Goal: Task Accomplishment & Management: Manage account settings

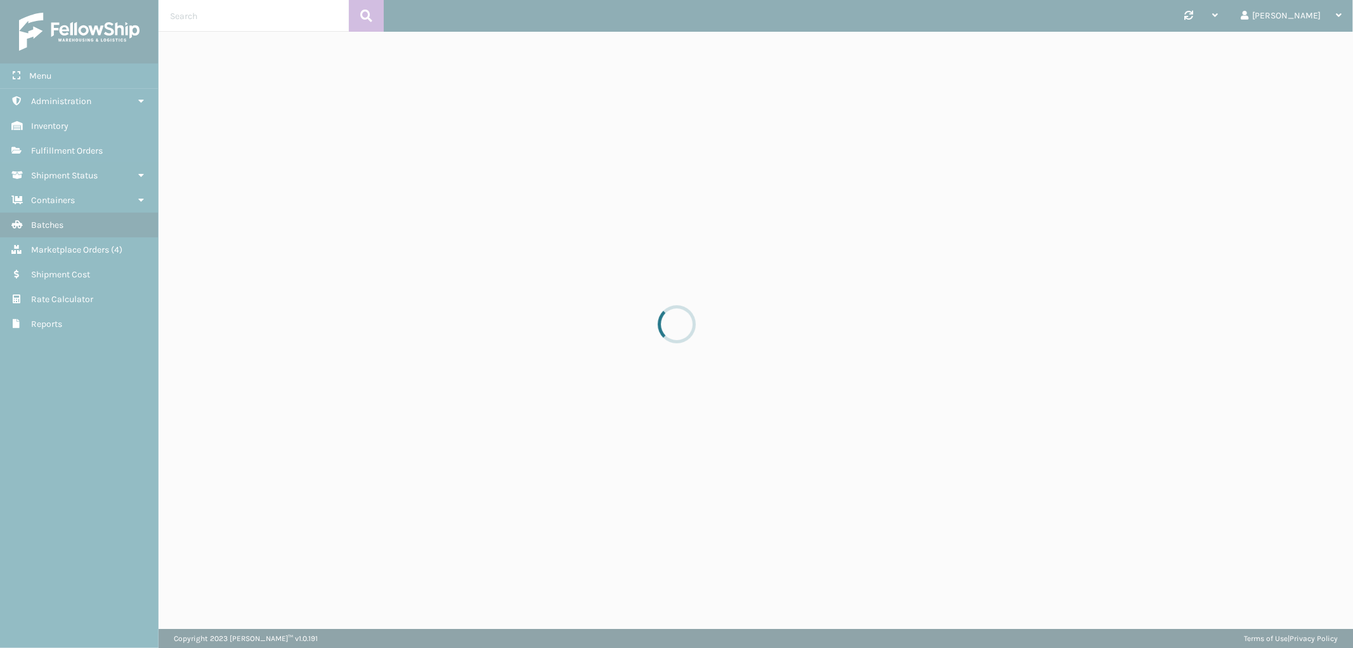
click at [74, 247] on div at bounding box center [676, 324] width 1353 height 648
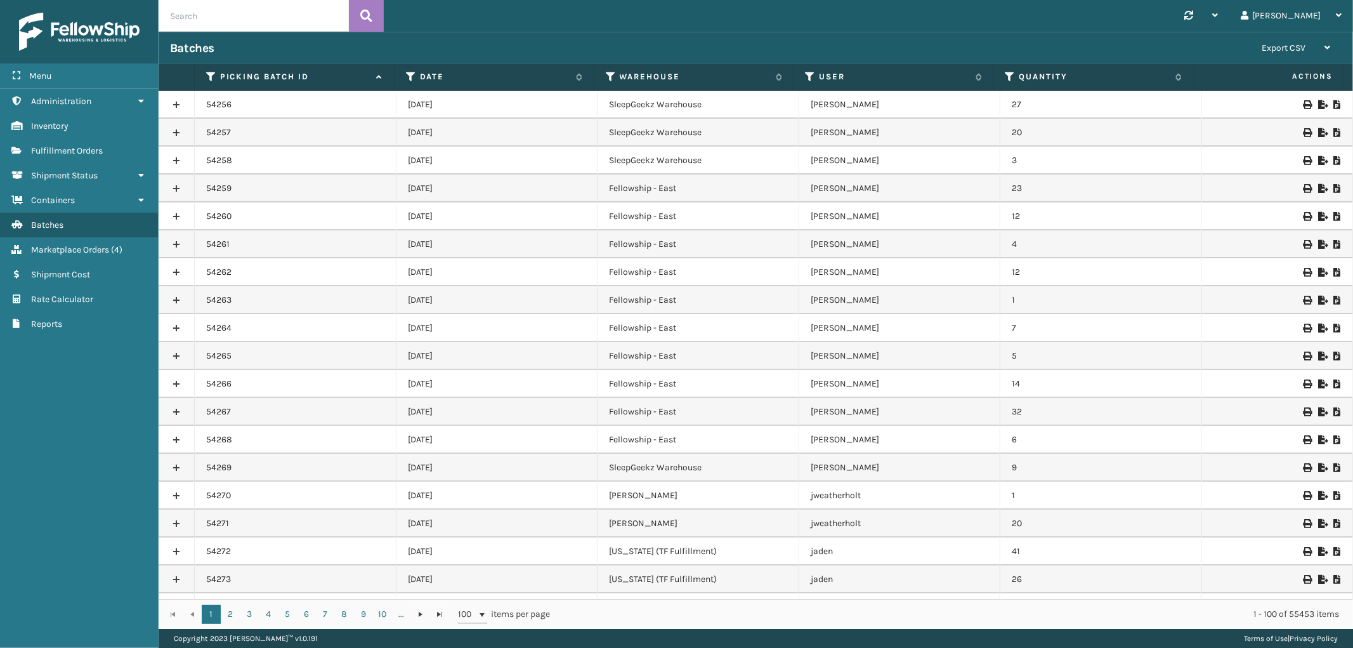
click at [75, 244] on span "Marketplace Orders" at bounding box center [70, 249] width 78 height 11
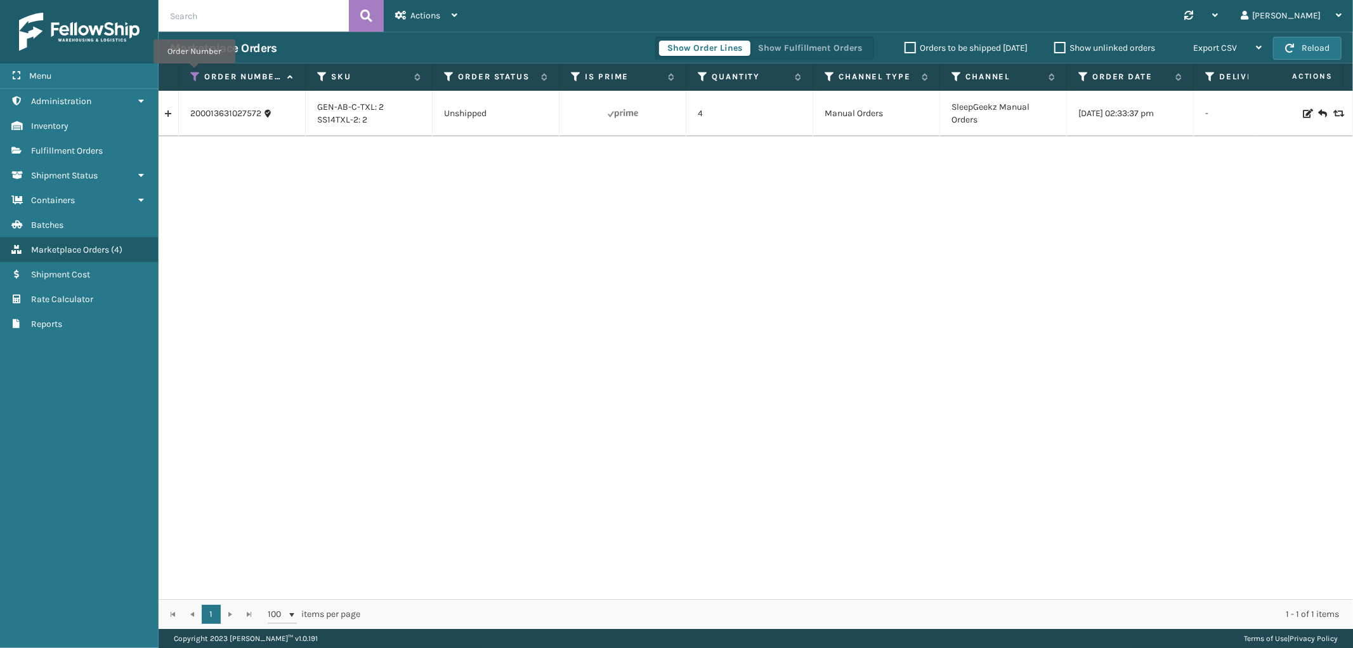
click at [194, 72] on icon at bounding box center [195, 76] width 10 height 11
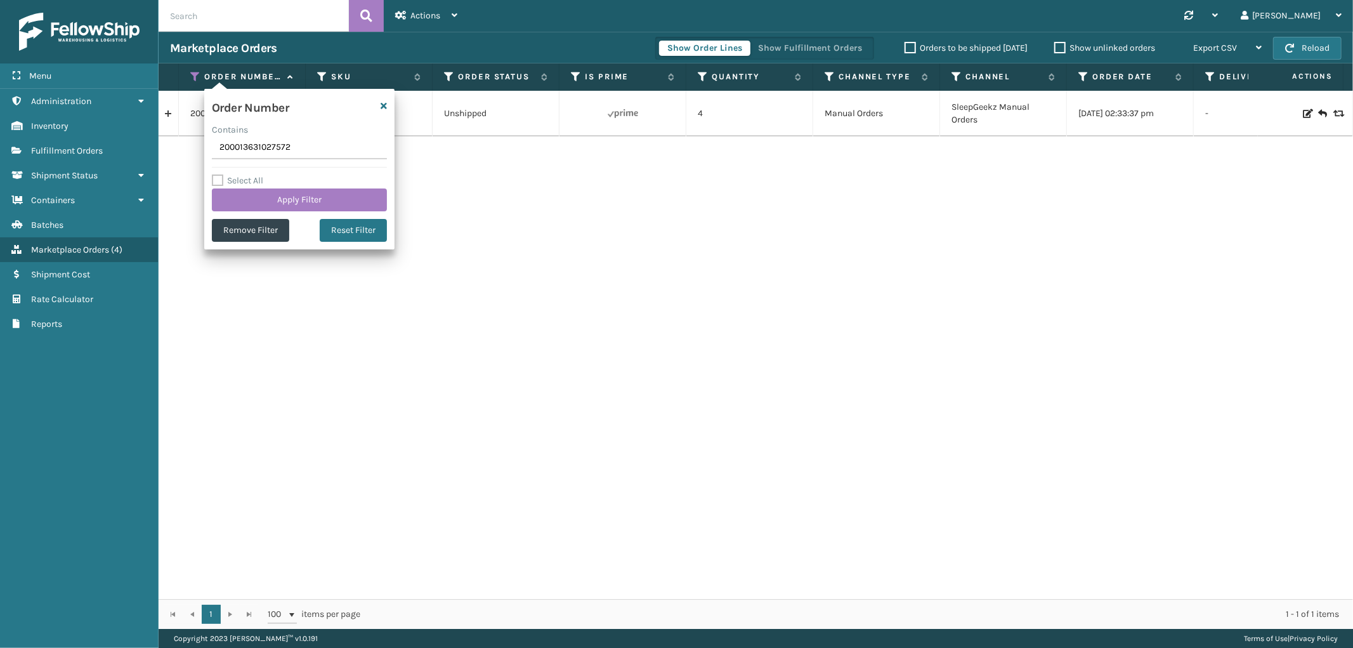
click at [249, 150] on input "200013631027572" at bounding box center [299, 147] width 175 height 23
type input "SS45080"
click at [256, 199] on button "Apply Filter" at bounding box center [299, 199] width 175 height 23
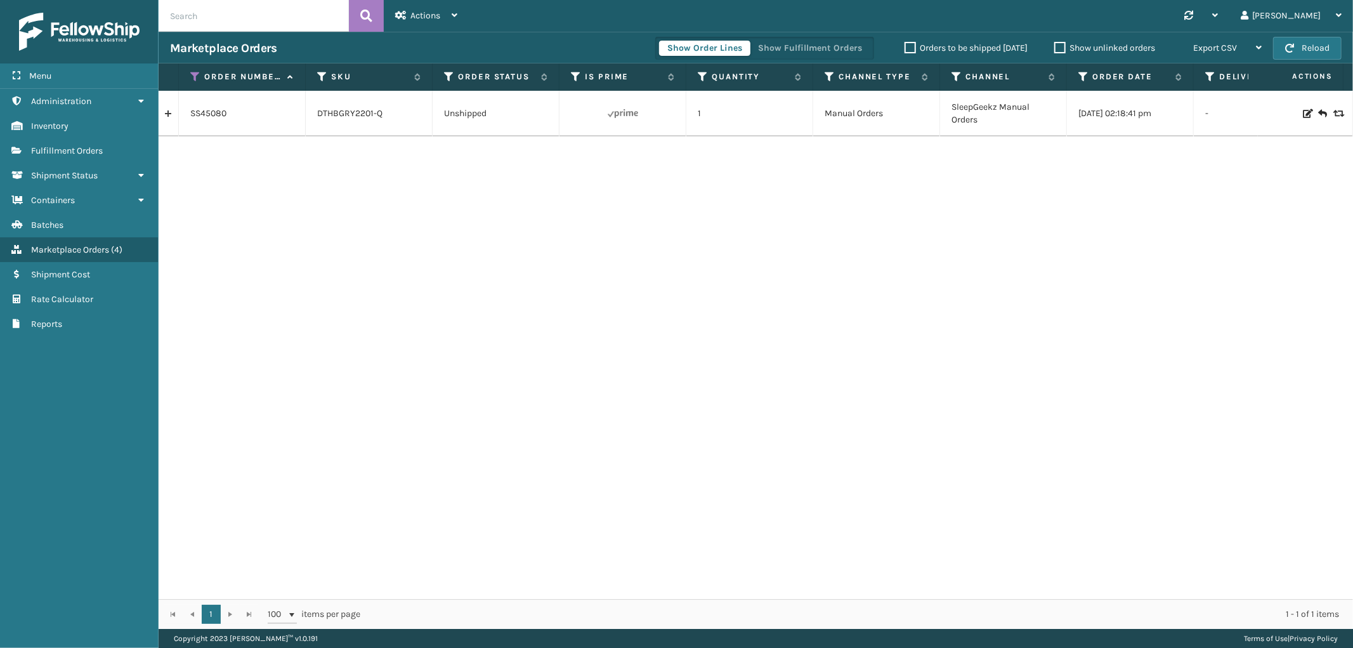
click at [166, 108] on link at bounding box center [169, 113] width 20 height 20
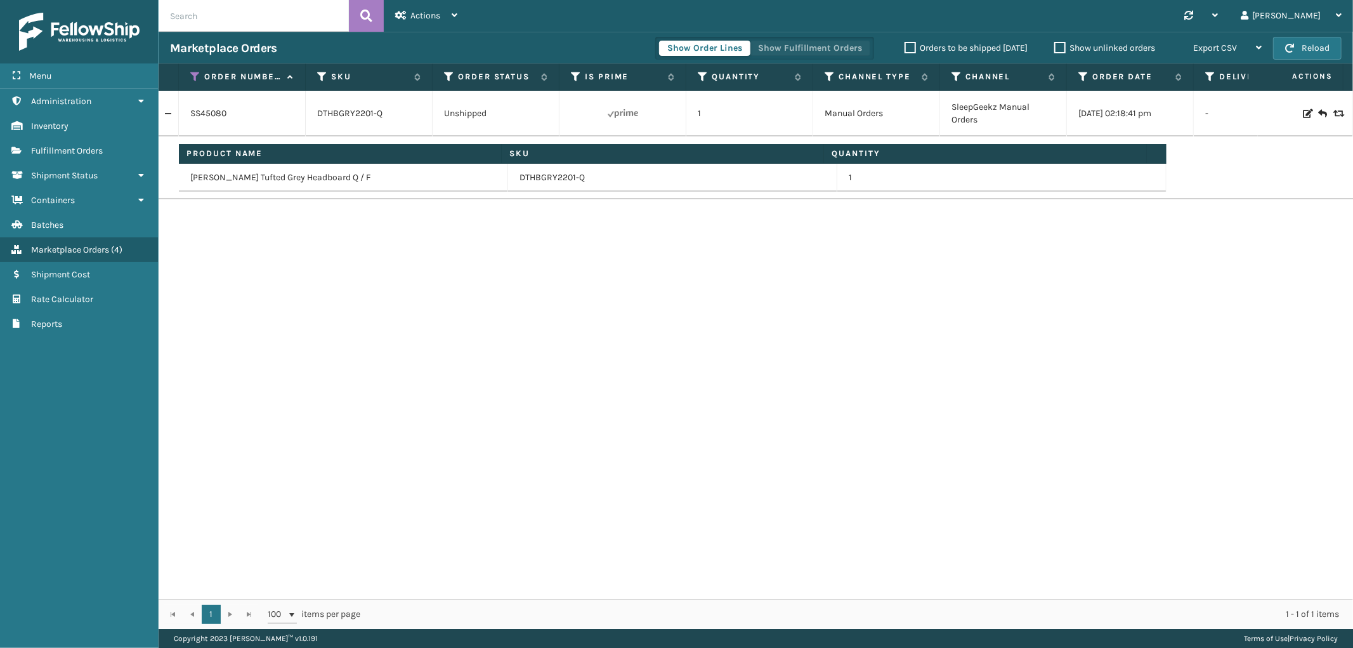
click at [799, 47] on button "Show Fulfillment Orders" at bounding box center [810, 48] width 121 height 15
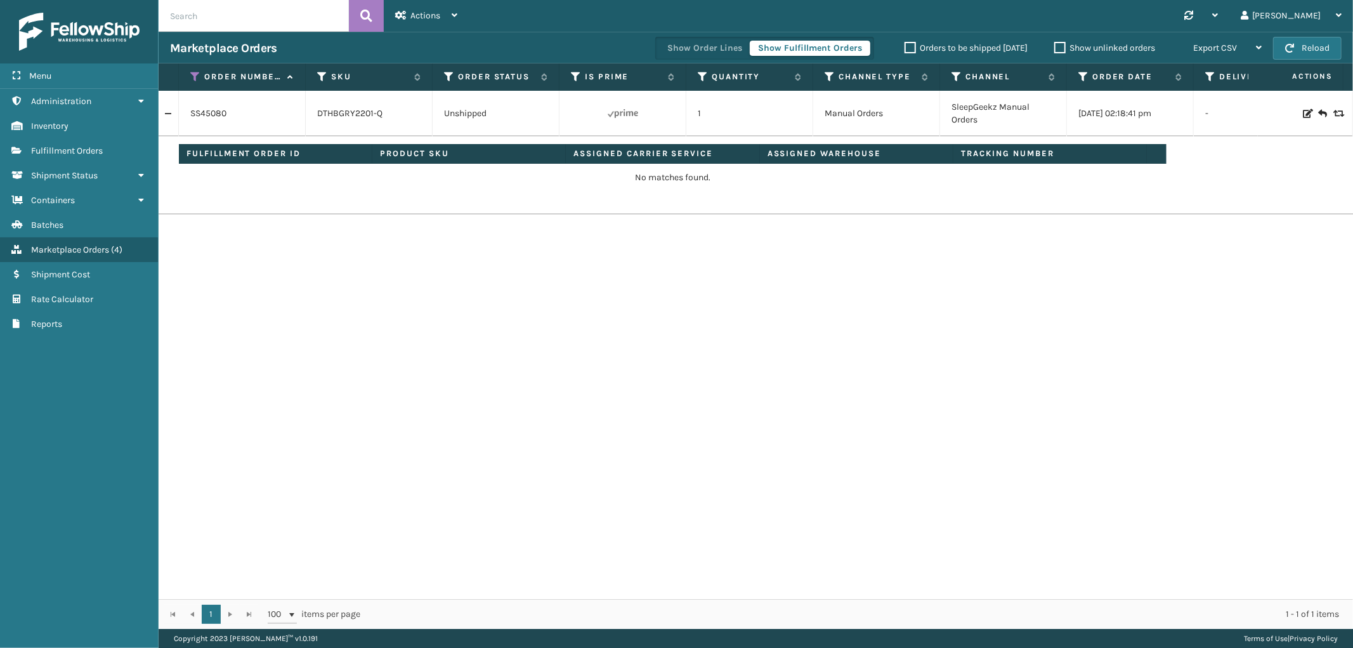
click at [1303, 113] on icon at bounding box center [1307, 113] width 8 height 9
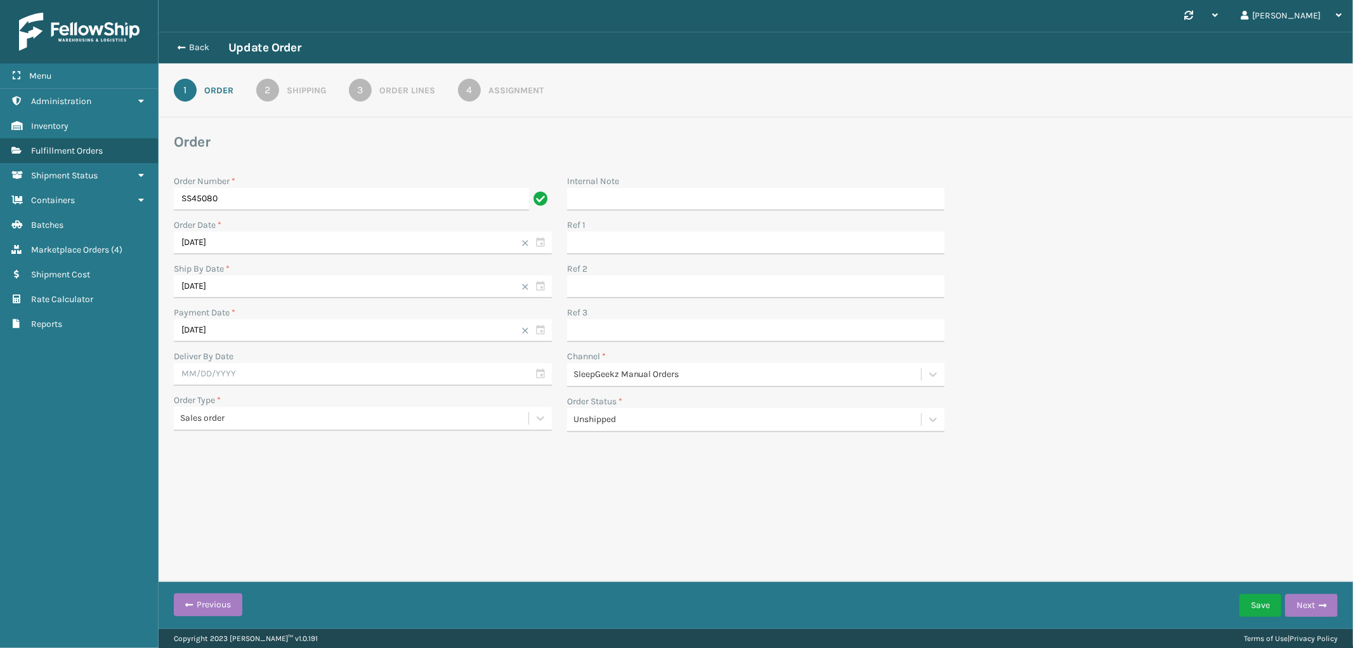
click at [414, 84] on div "Order Lines" at bounding box center [407, 90] width 56 height 13
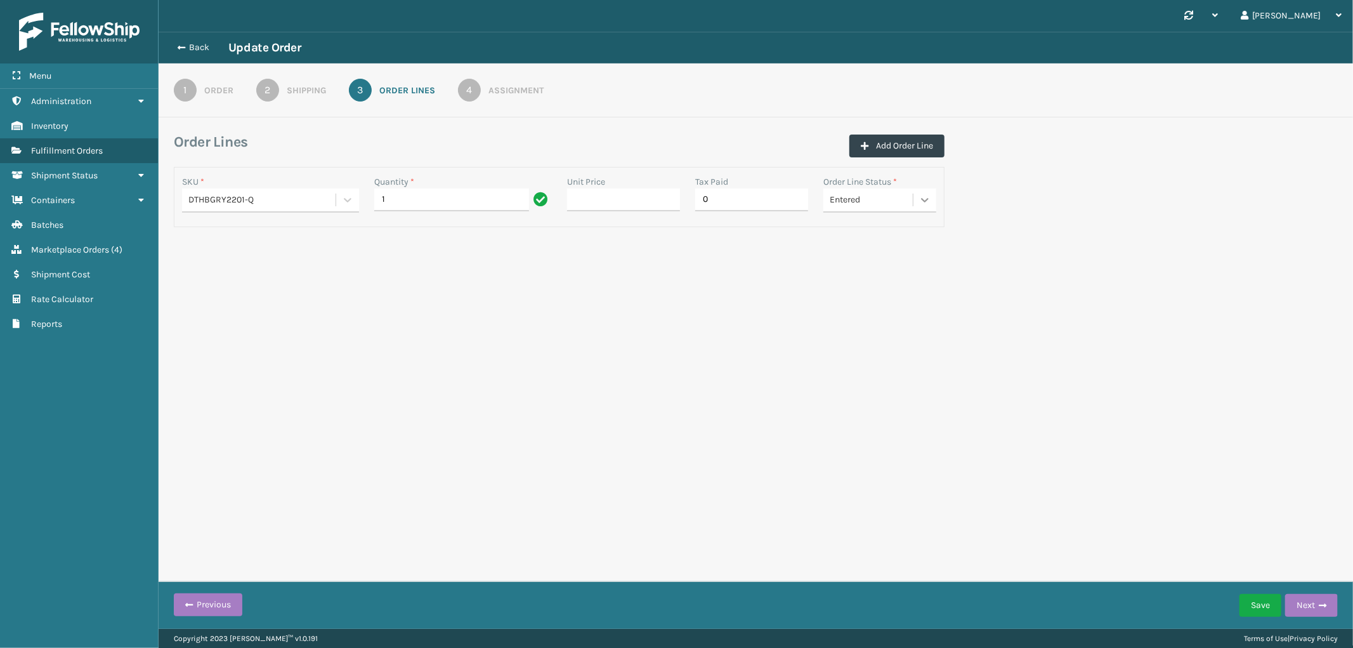
click at [913, 206] on div at bounding box center [924, 199] width 23 height 23
click at [882, 275] on div "Cancelled" at bounding box center [879, 278] width 113 height 23
click at [1254, 607] on button "Save" at bounding box center [1260, 605] width 42 height 23
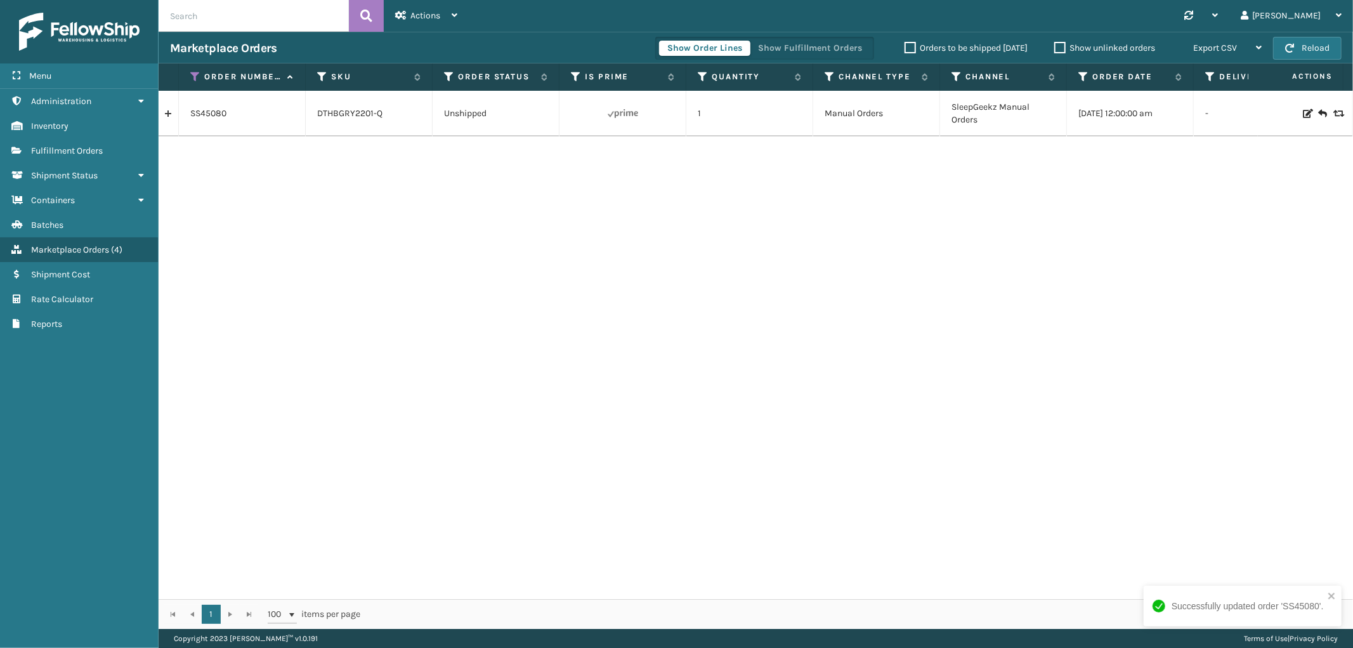
click at [168, 117] on link at bounding box center [169, 113] width 20 height 20
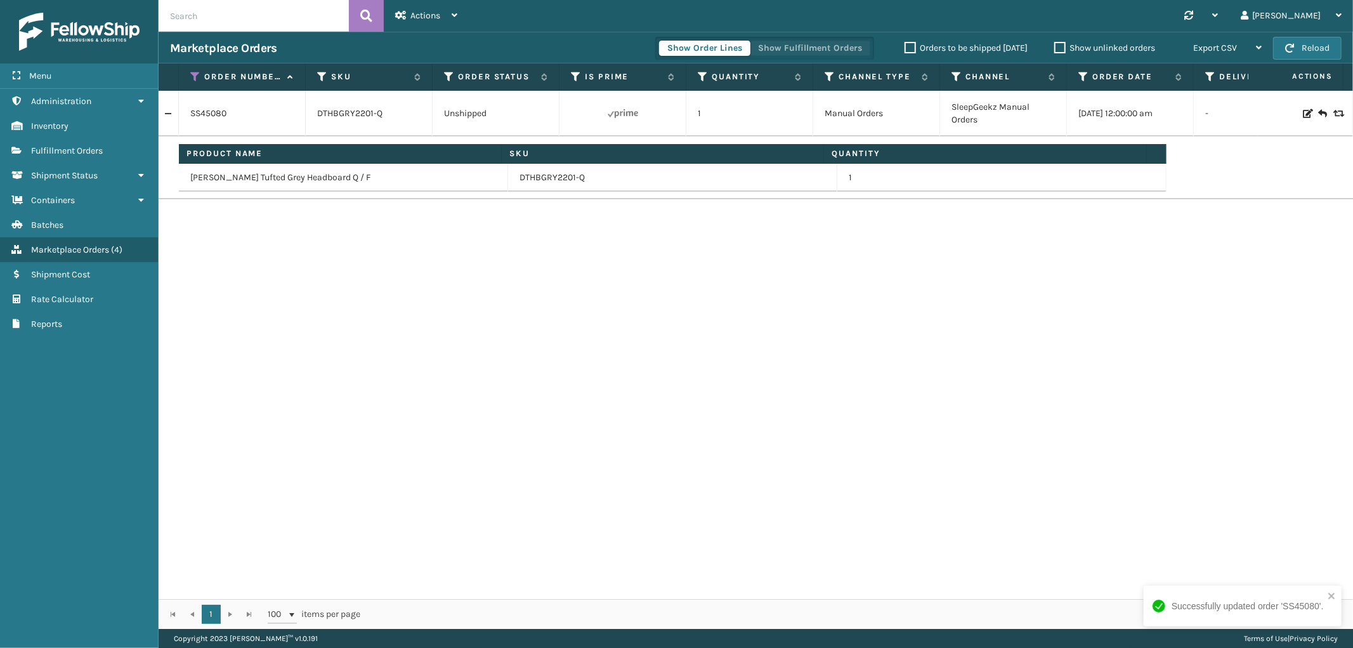
click at [796, 48] on button "Show Fulfillment Orders" at bounding box center [810, 48] width 121 height 15
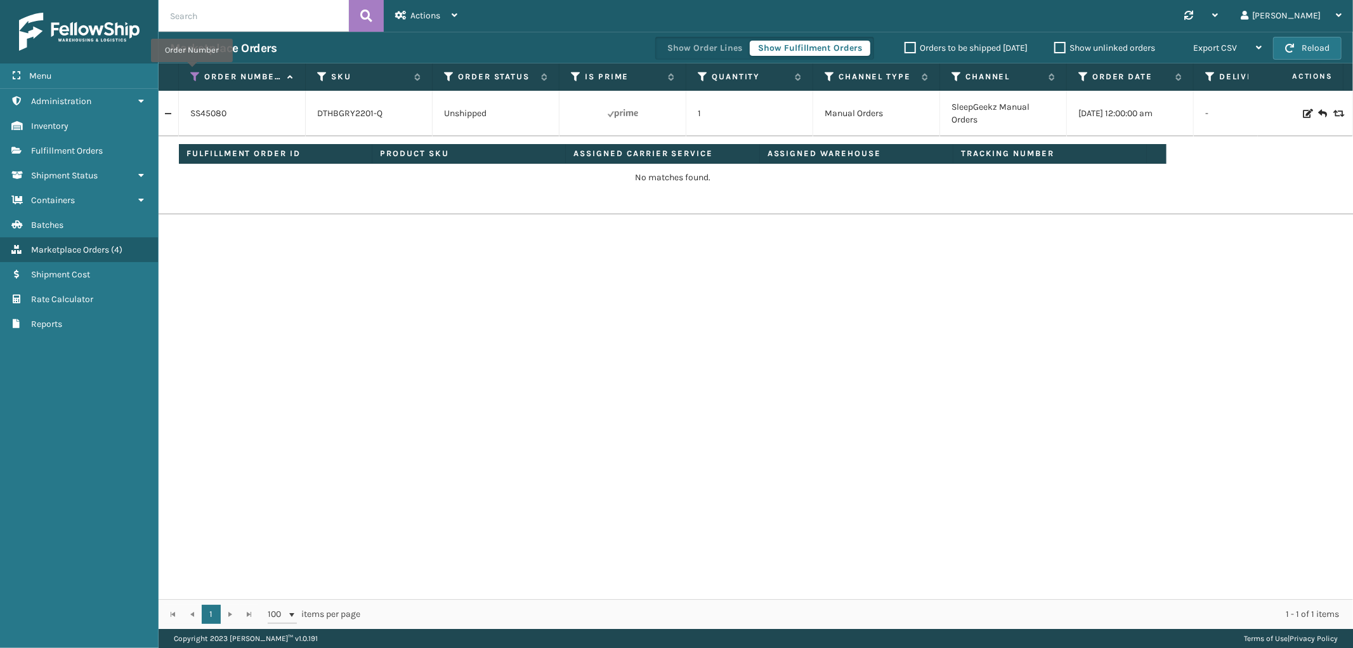
click at [192, 71] on icon at bounding box center [195, 76] width 10 height 11
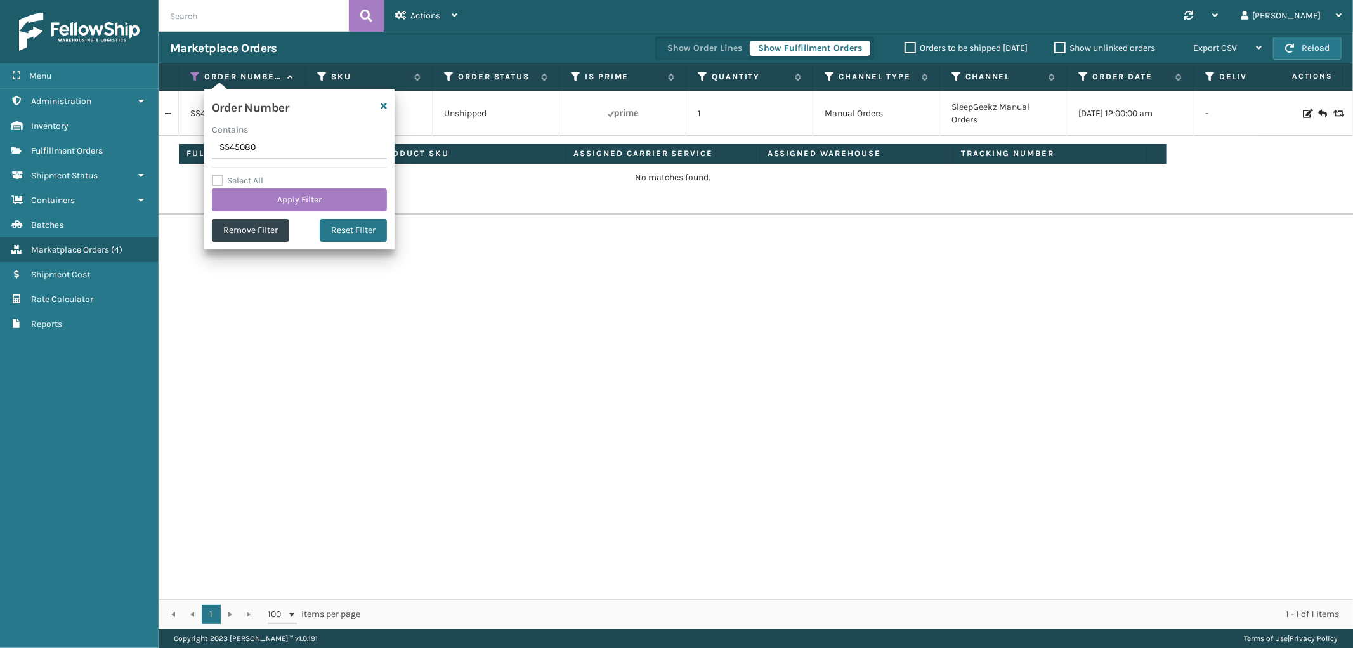
click at [625, 285] on div "SS45080 DTHBGRY2201-Q Unshipped 1 Manual Orders SleepGeekz Manual Orders [DATE]…" at bounding box center [756, 345] width 1194 height 508
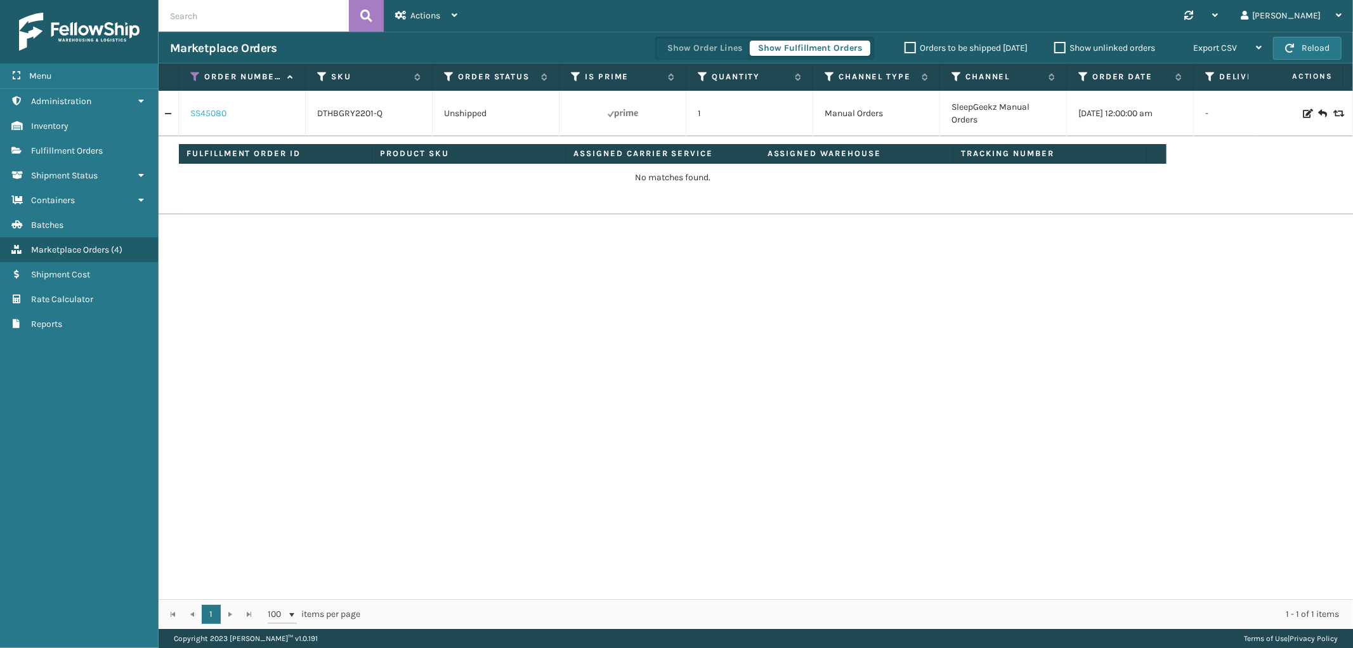
click at [208, 114] on link "SS45080" at bounding box center [208, 113] width 36 height 13
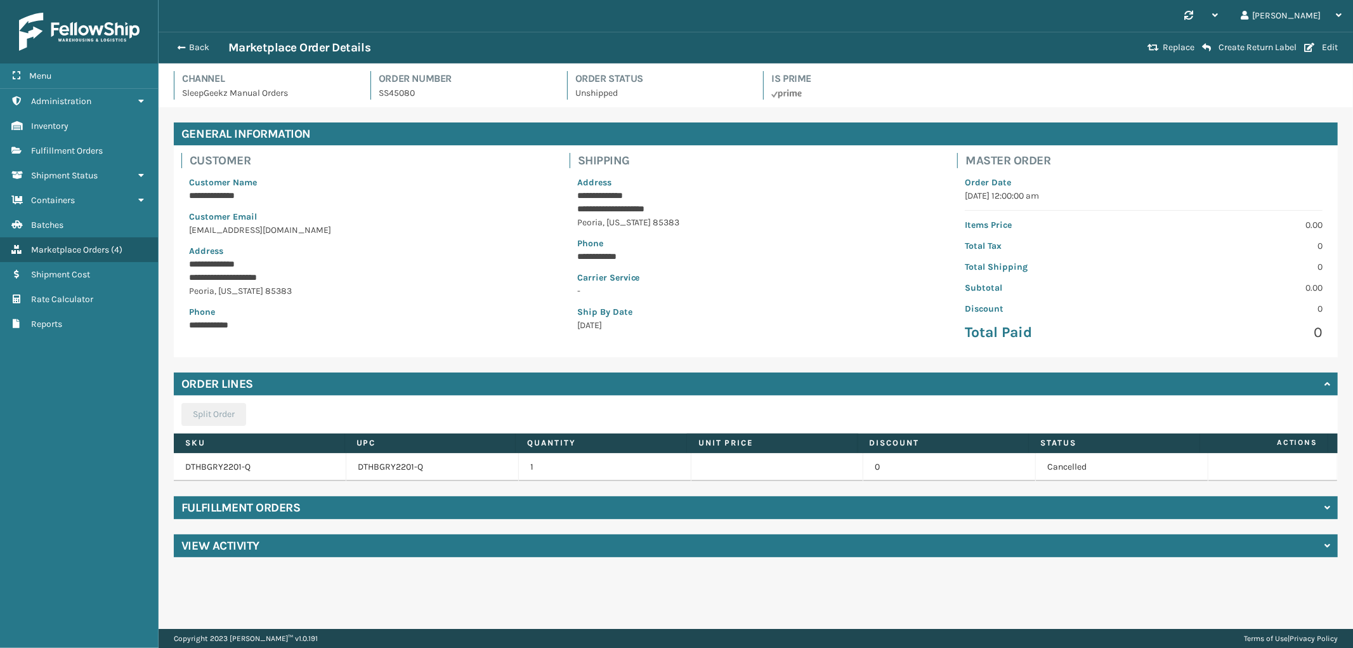
click at [369, 502] on div "Fulfillment Orders" at bounding box center [756, 507] width 1164 height 23
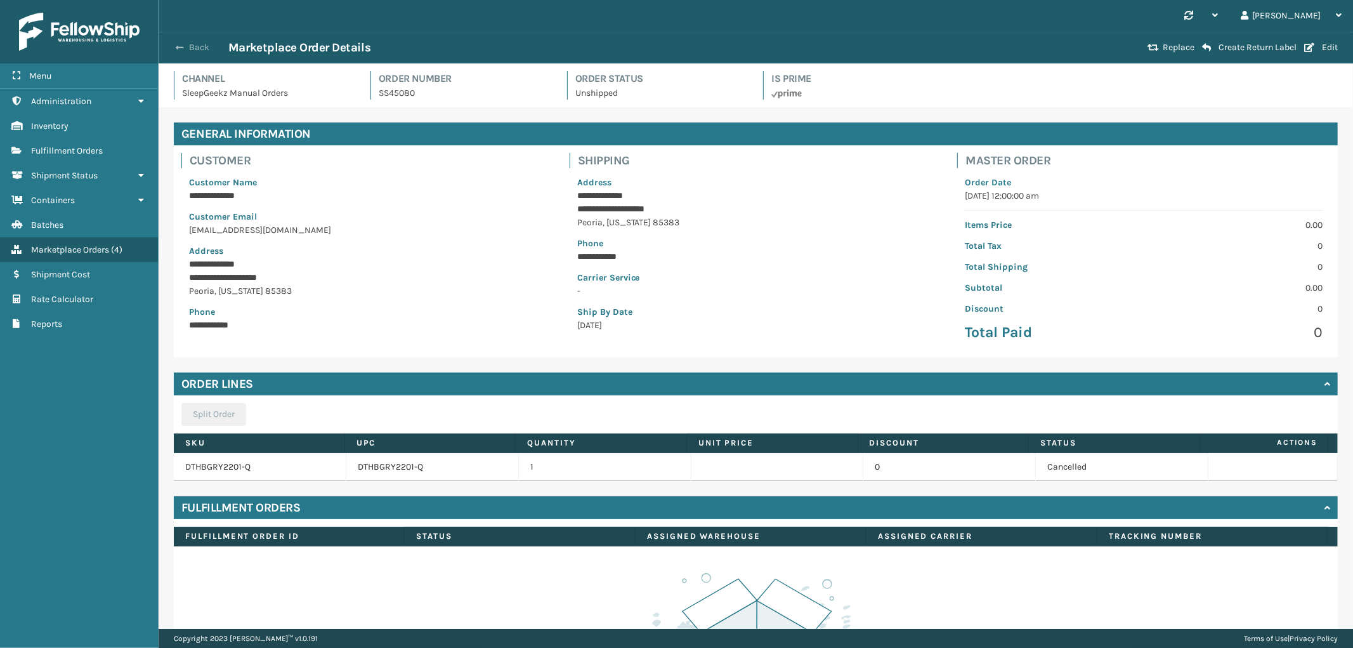
click at [205, 52] on button "Back" at bounding box center [199, 47] width 58 height 11
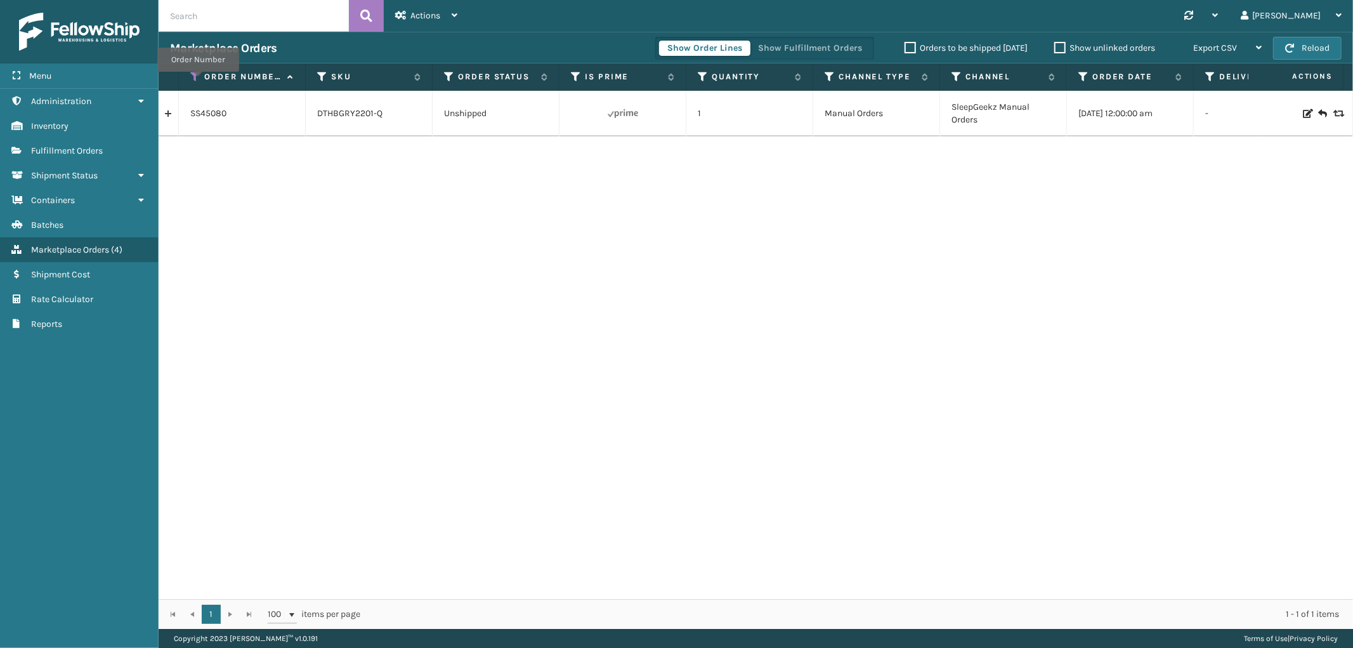
click at [198, 81] on icon at bounding box center [195, 76] width 10 height 11
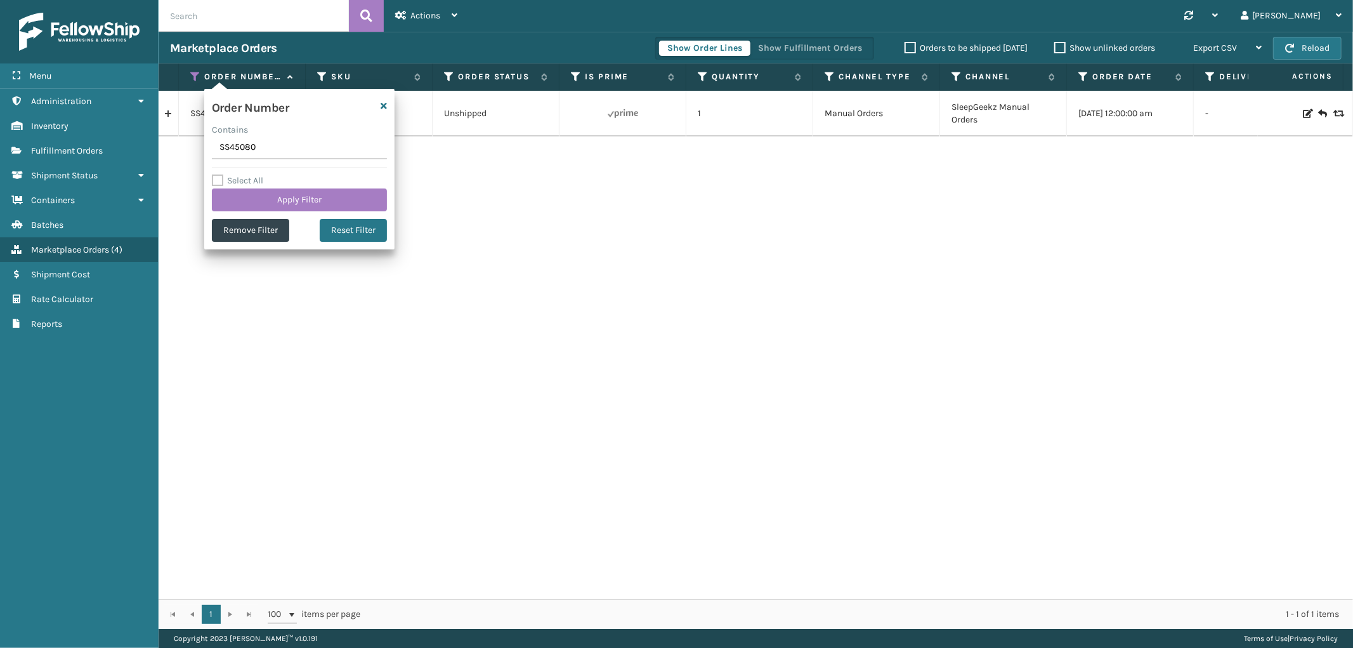
click at [235, 137] on input "SS45080" at bounding box center [299, 147] width 175 height 23
type input "SS45081"
click at [254, 190] on button "Apply Filter" at bounding box center [299, 199] width 175 height 23
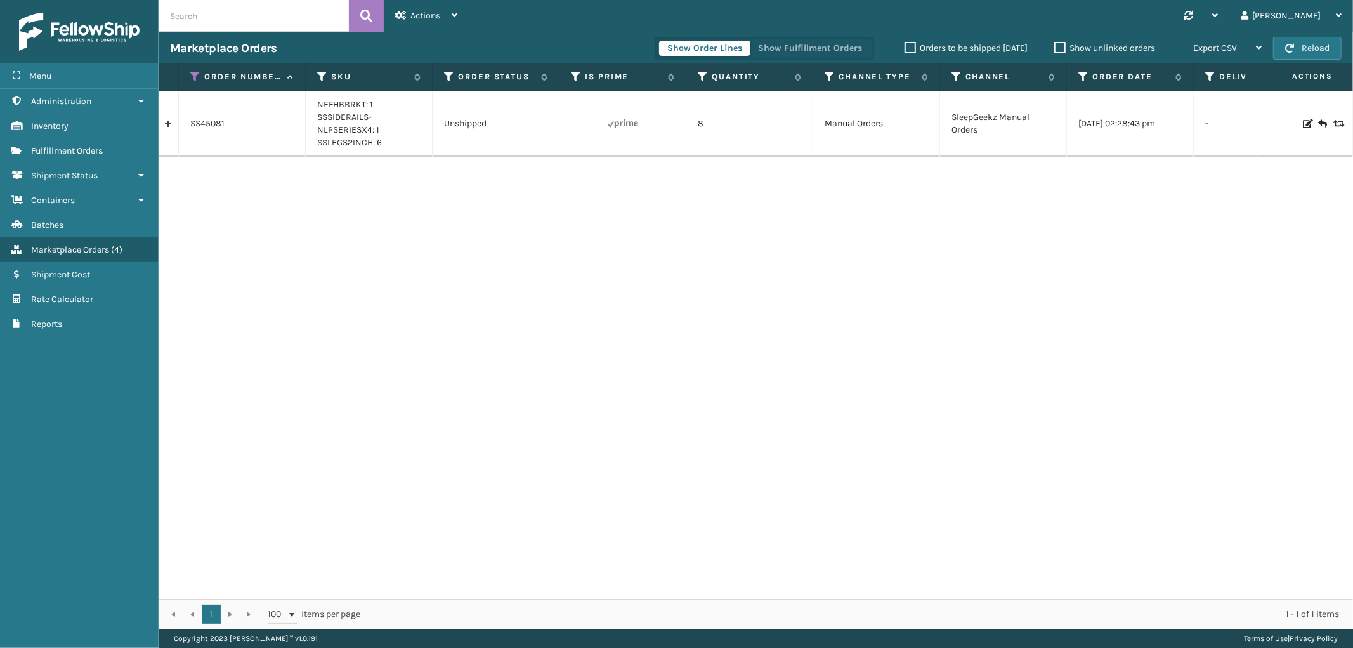
click at [167, 122] on link at bounding box center [169, 124] width 20 height 20
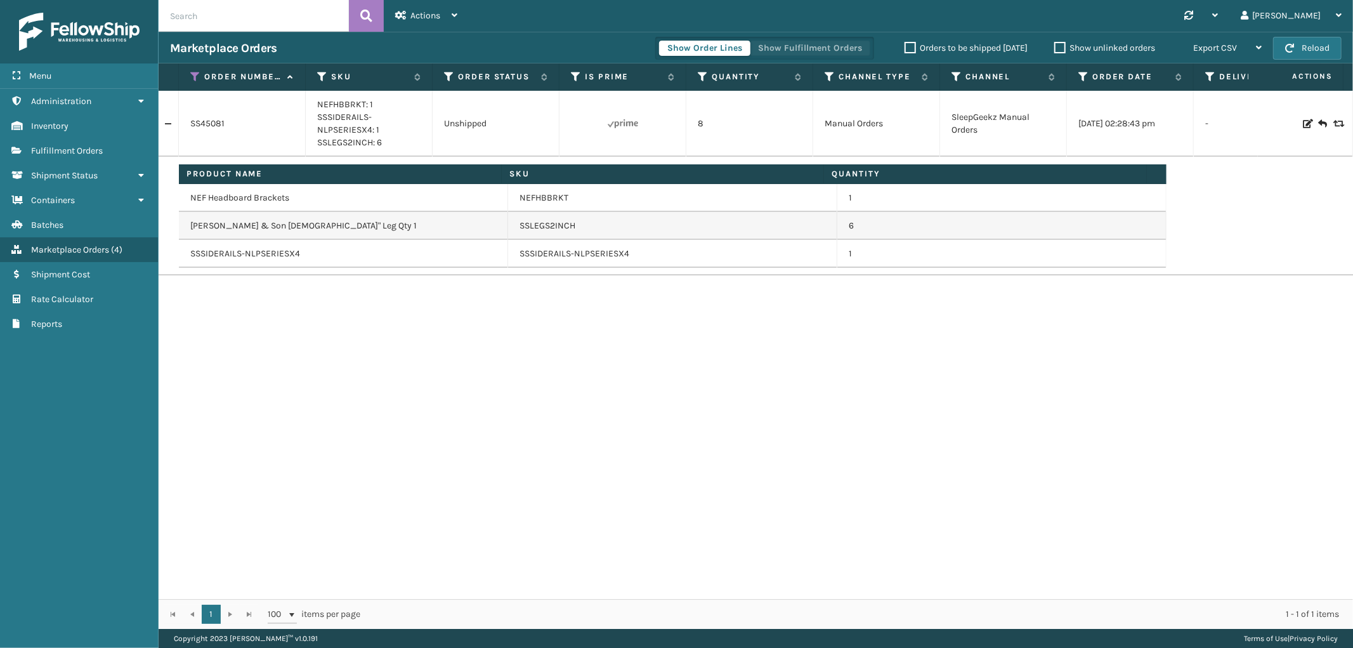
click at [809, 46] on button "Show Fulfillment Orders" at bounding box center [810, 48] width 121 height 15
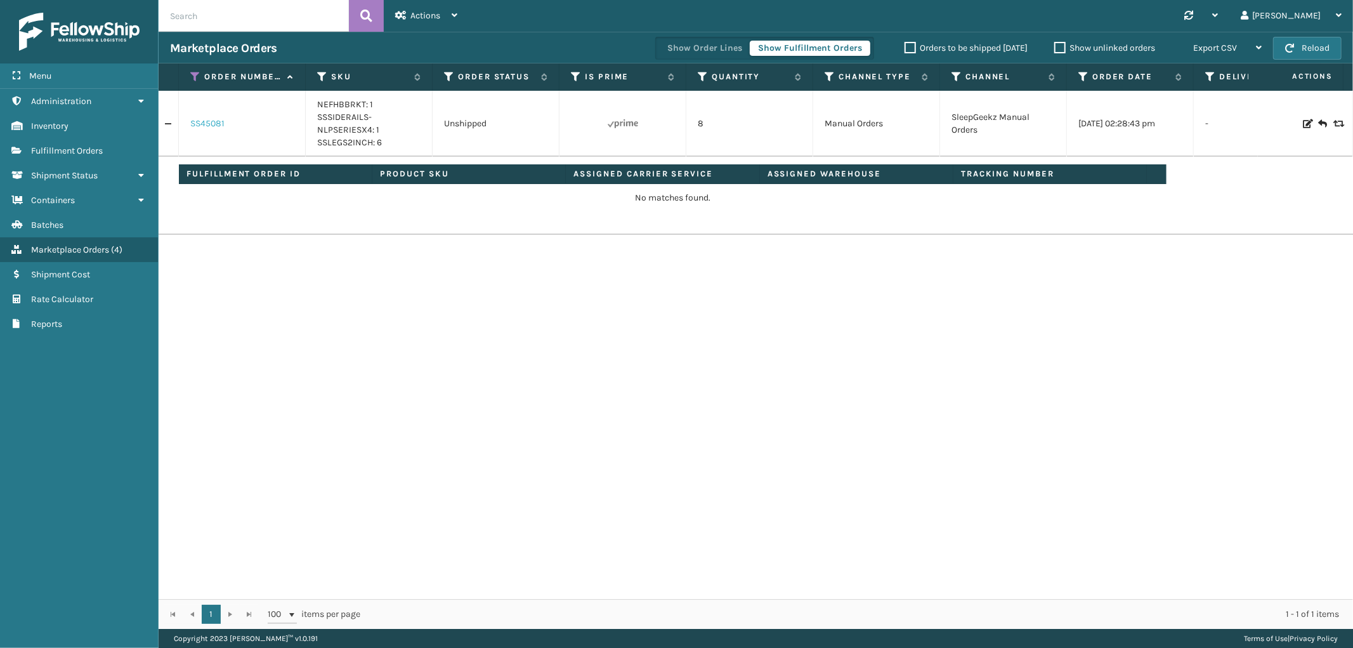
click at [209, 122] on link "SS45081" at bounding box center [207, 123] width 34 height 13
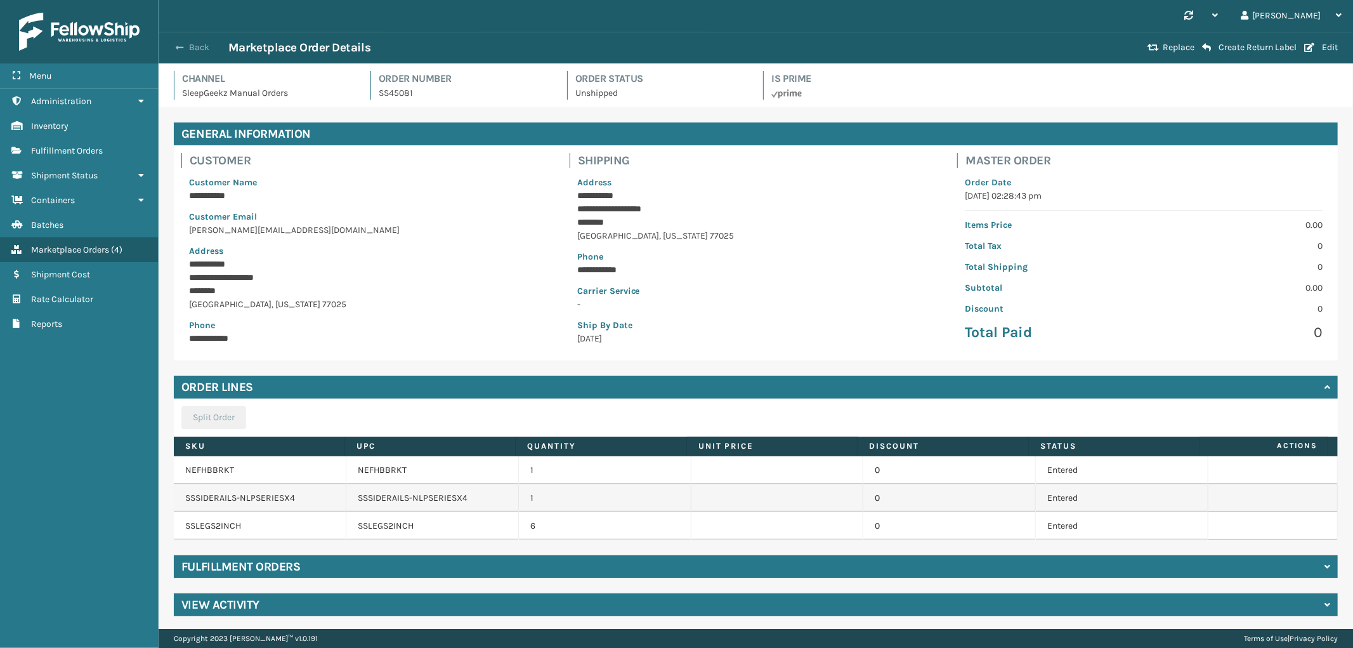
click at [184, 48] on button "Back" at bounding box center [199, 47] width 58 height 11
